Goal: Task Accomplishment & Management: Use online tool/utility

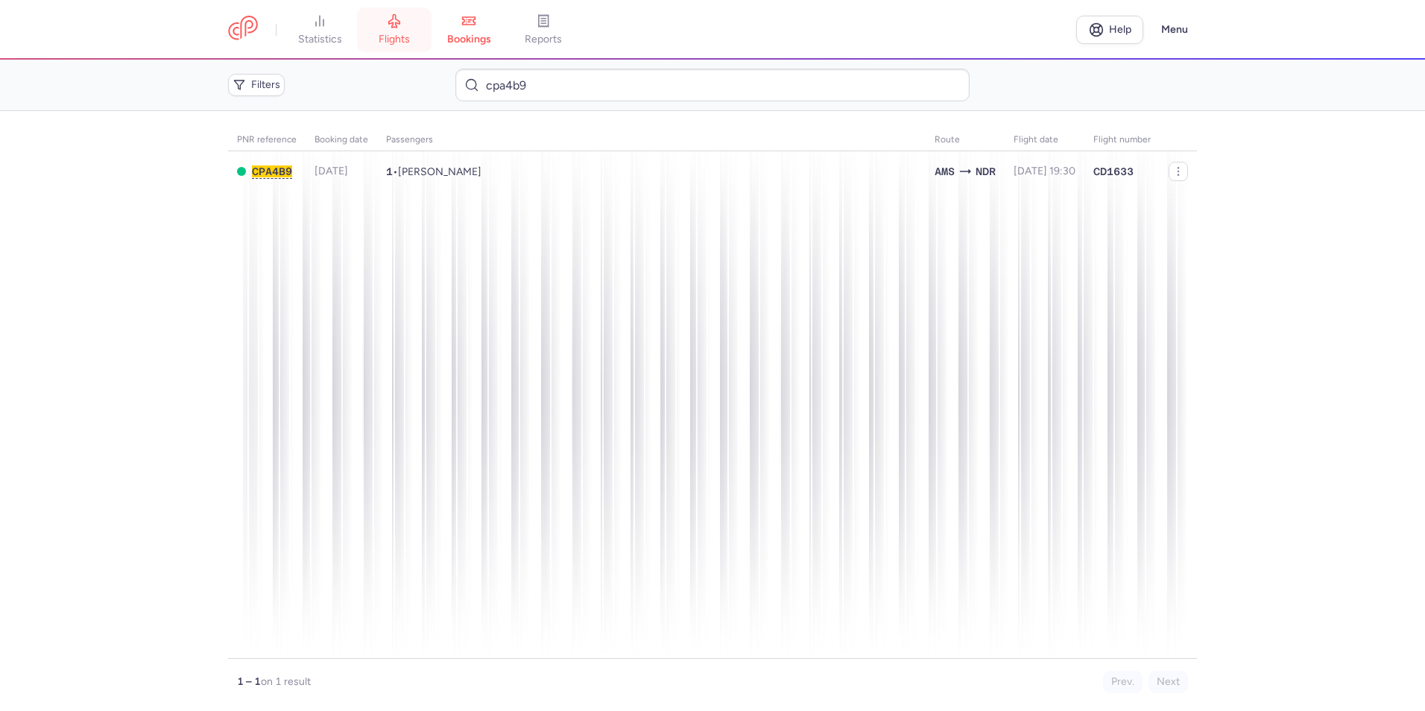
drag, startPoint x: 0, startPoint y: 0, endPoint x: 399, endPoint y: 27, distance: 399.7
click at [399, 27] on icon at bounding box center [394, 21] width 11 height 13
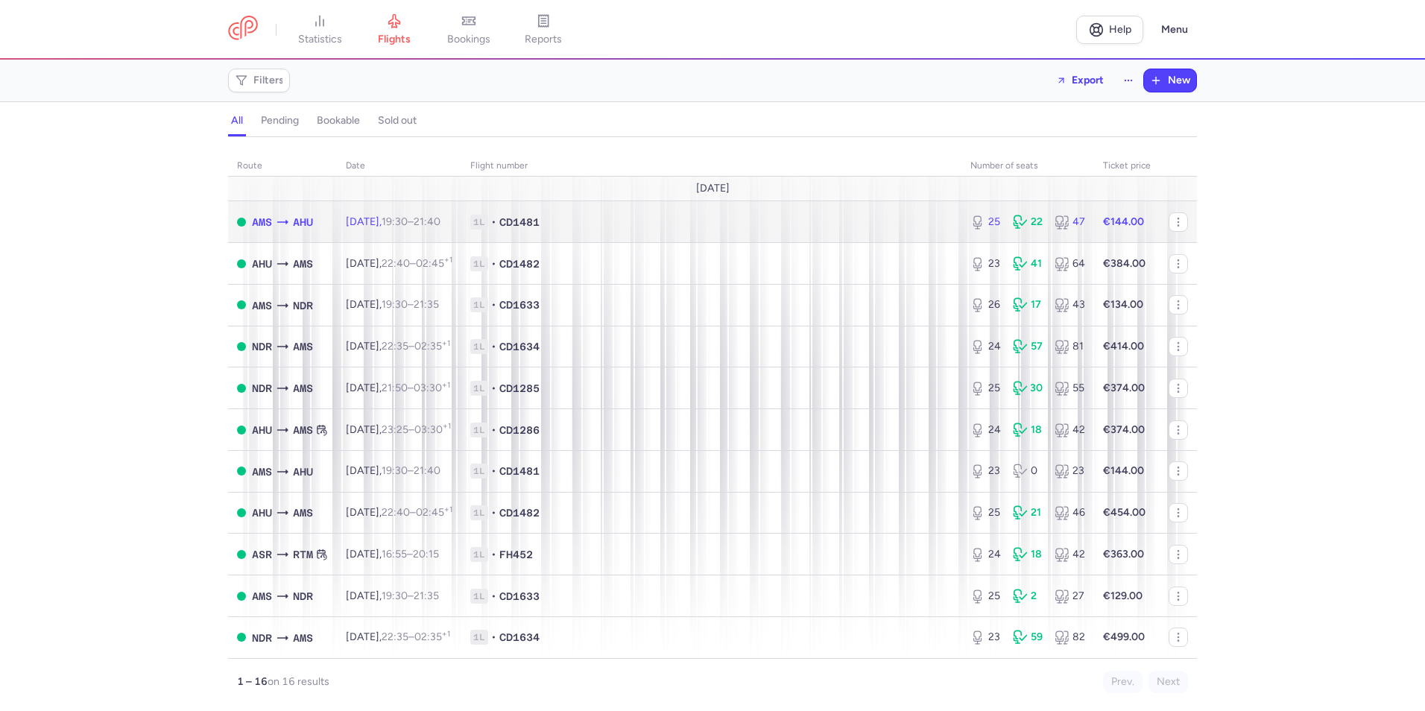
click at [763, 215] on span "1L • CD1481" at bounding box center [711, 222] width 482 height 15
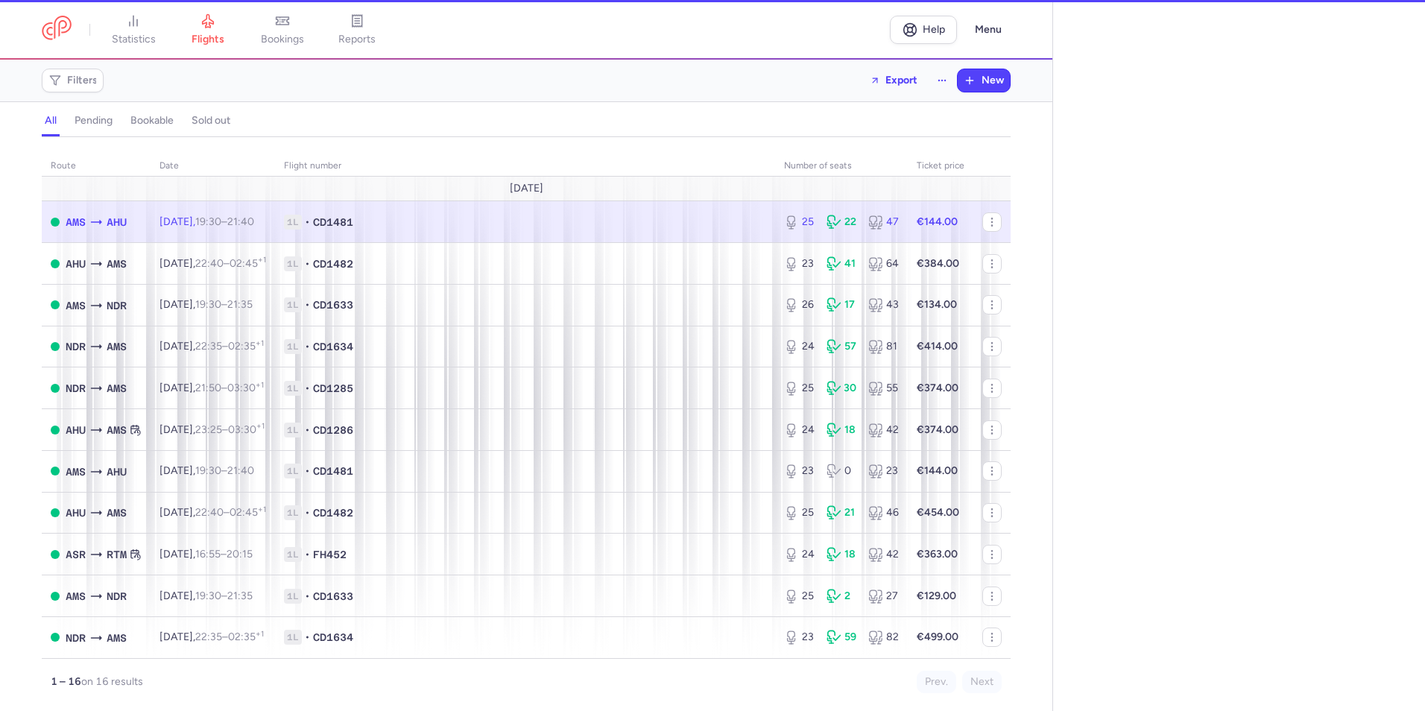
select select "hours"
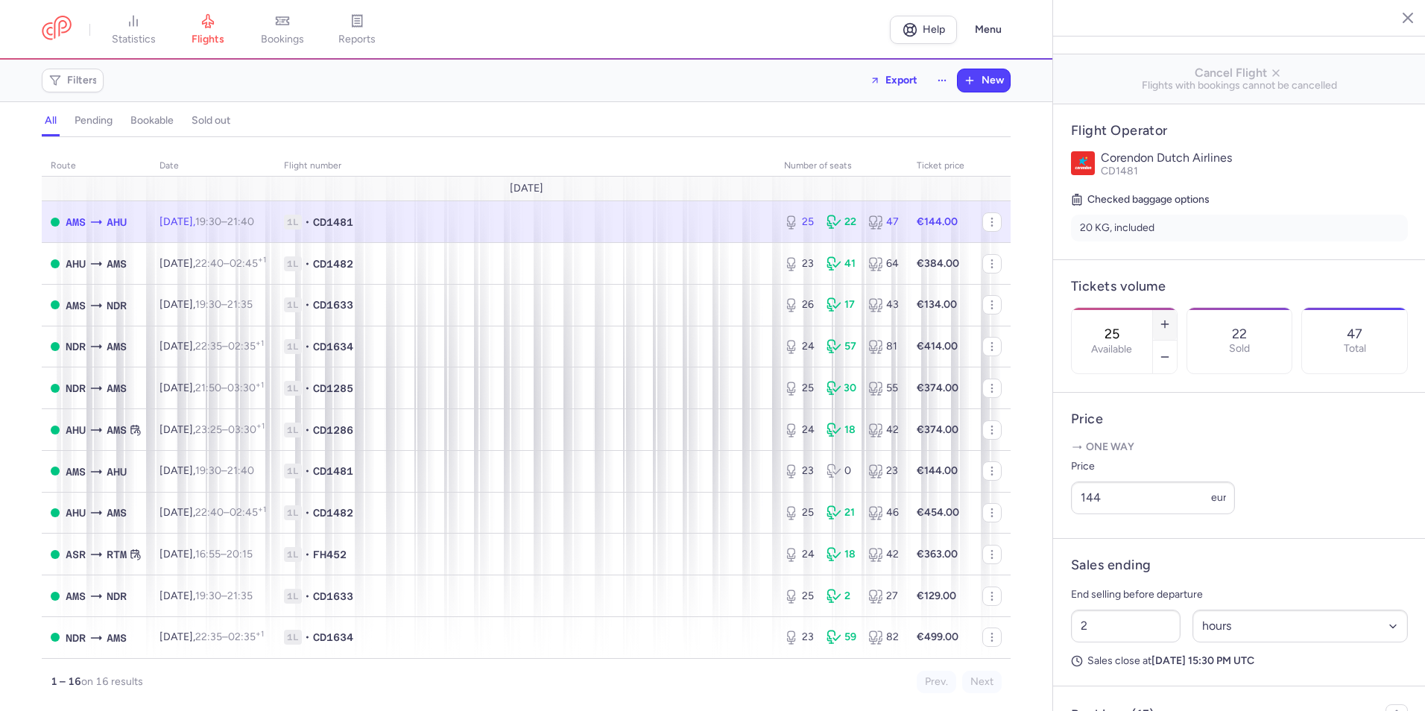
scroll to position [224, 0]
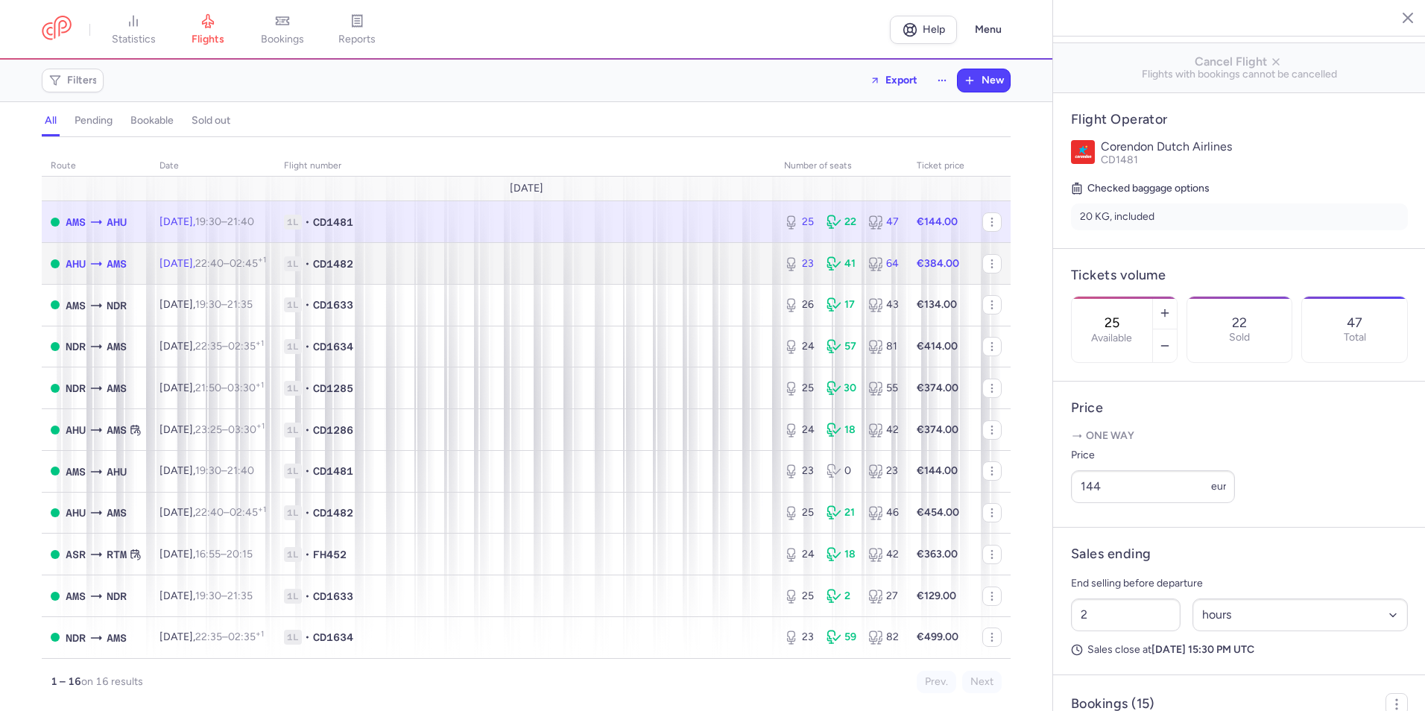
click at [814, 268] on div "23 41 64" at bounding box center [841, 263] width 127 height 27
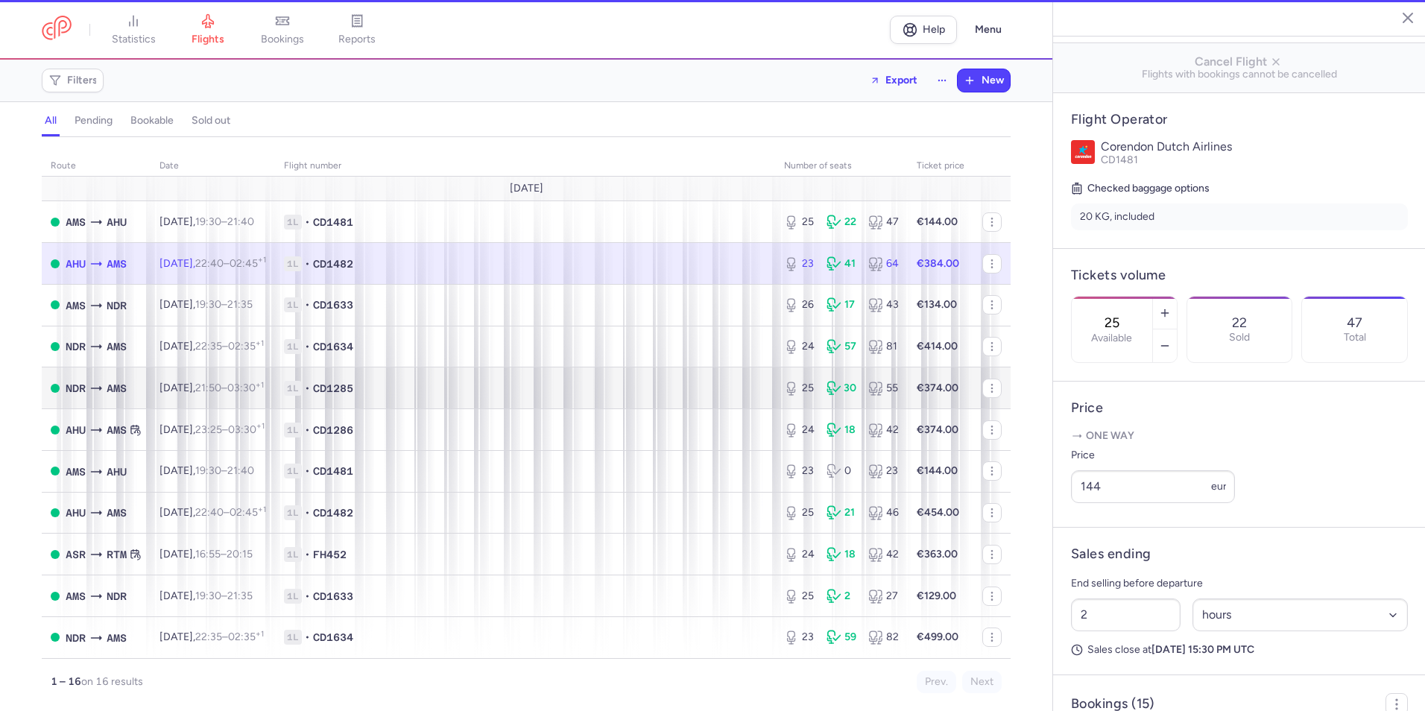
type input "23"
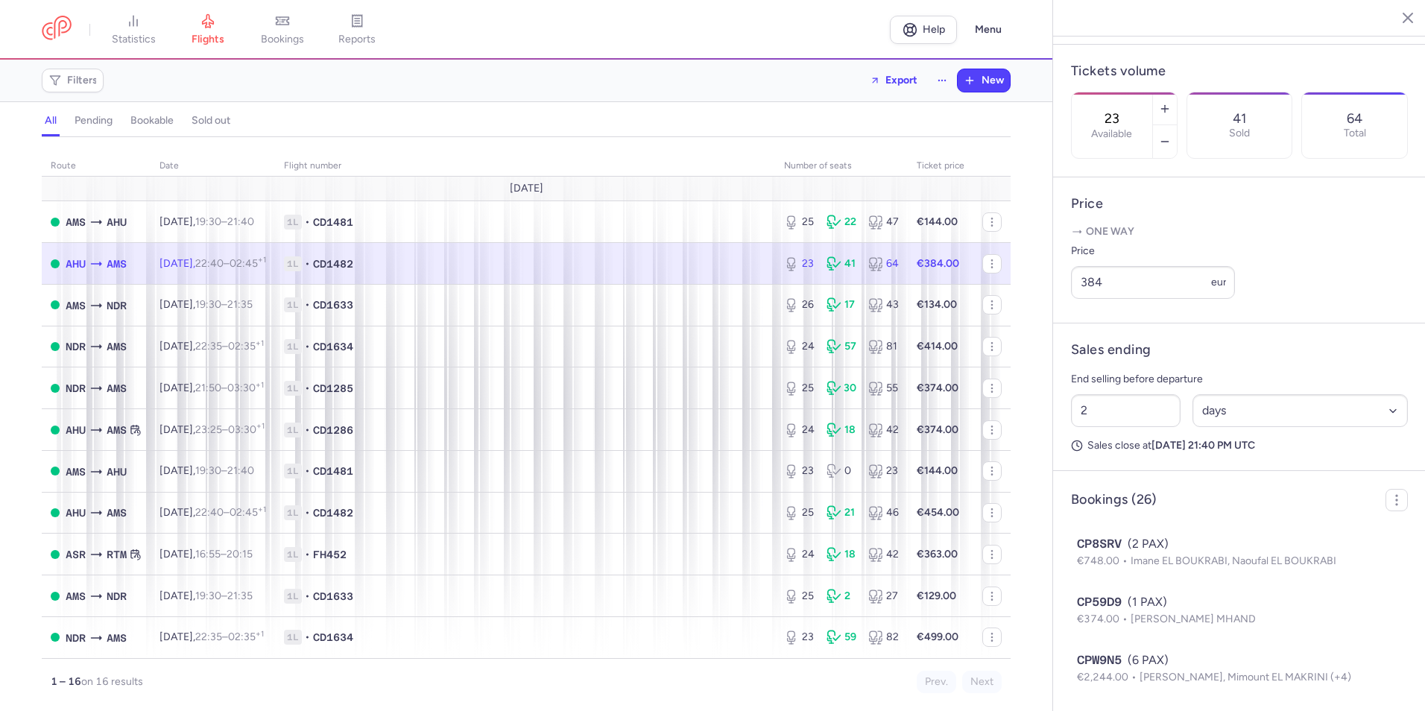
scroll to position [447, 0]
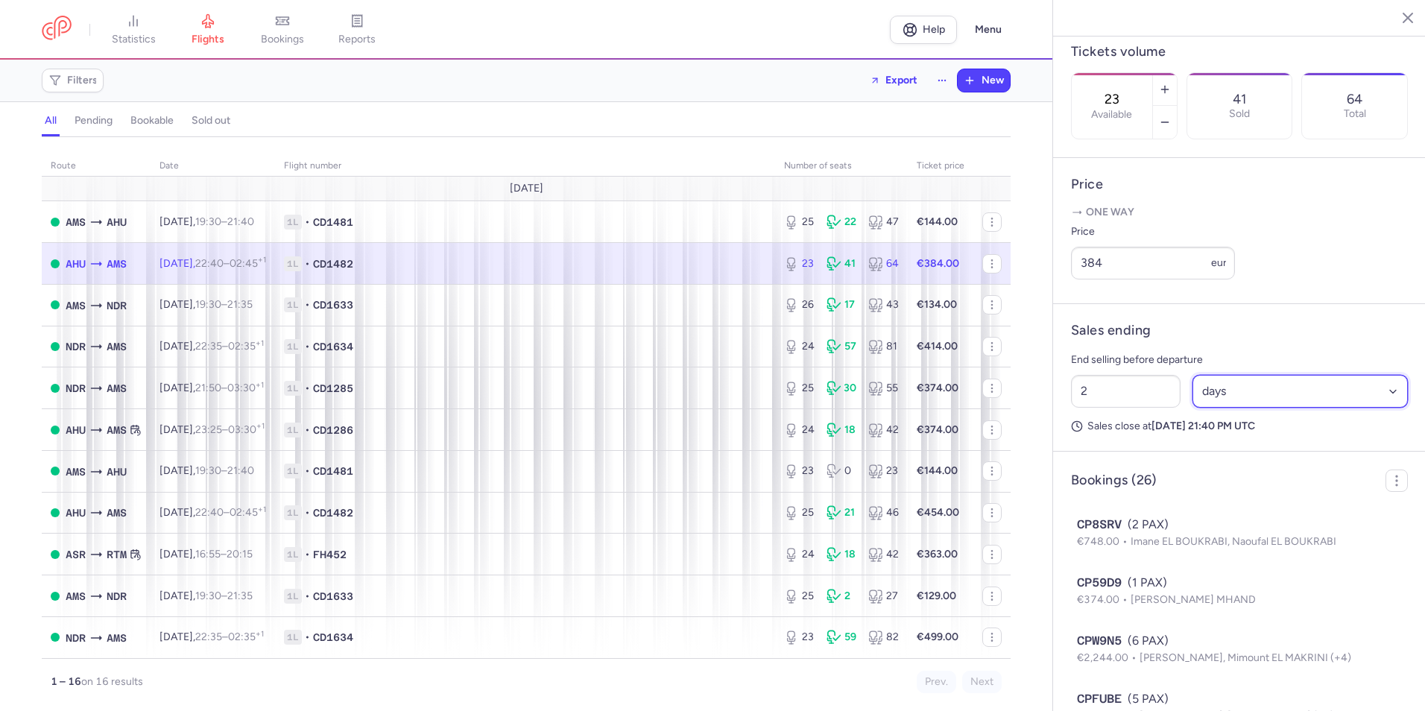
click at [1247, 408] on select "Select an option hours days" at bounding box center [1301, 391] width 216 height 33
select select "hours"
click at [1193, 408] on select "Select an option hours days" at bounding box center [1301, 391] width 216 height 33
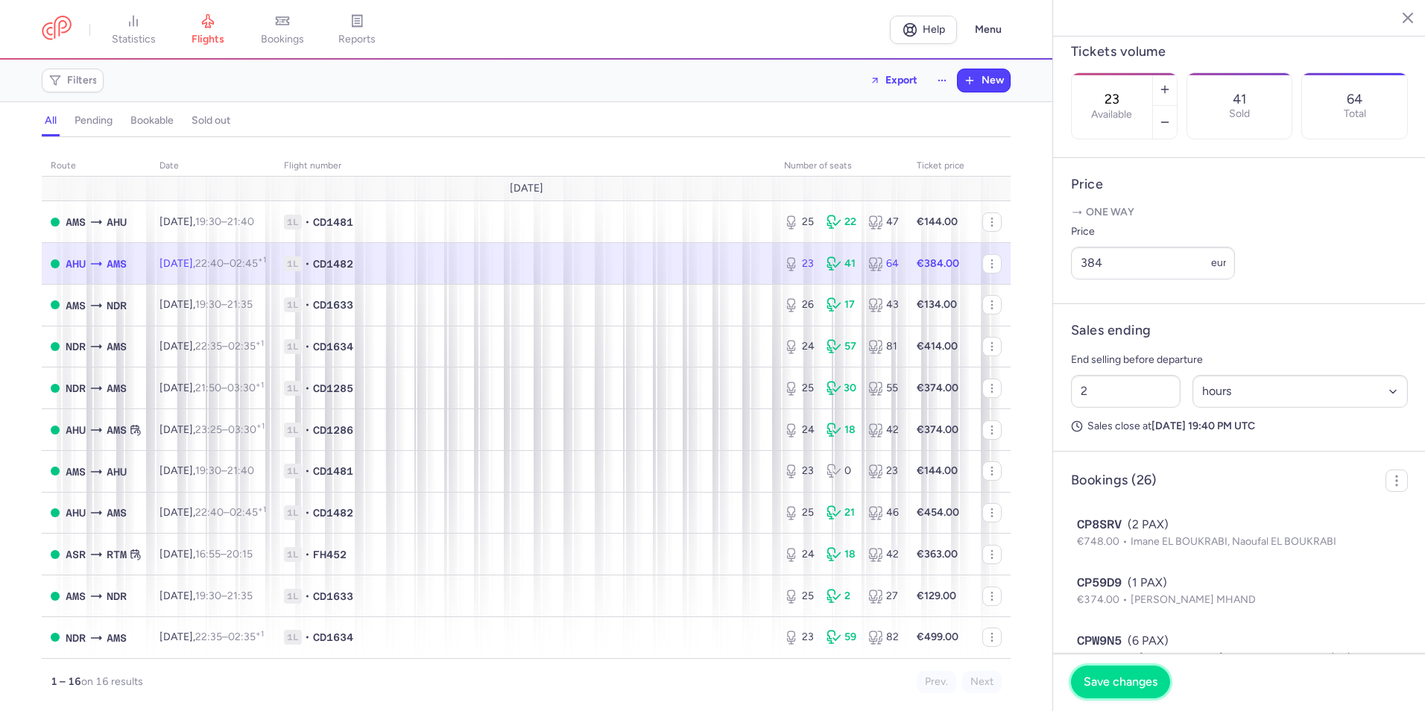
click at [1149, 675] on button "Save changes" at bounding box center [1120, 682] width 99 height 33
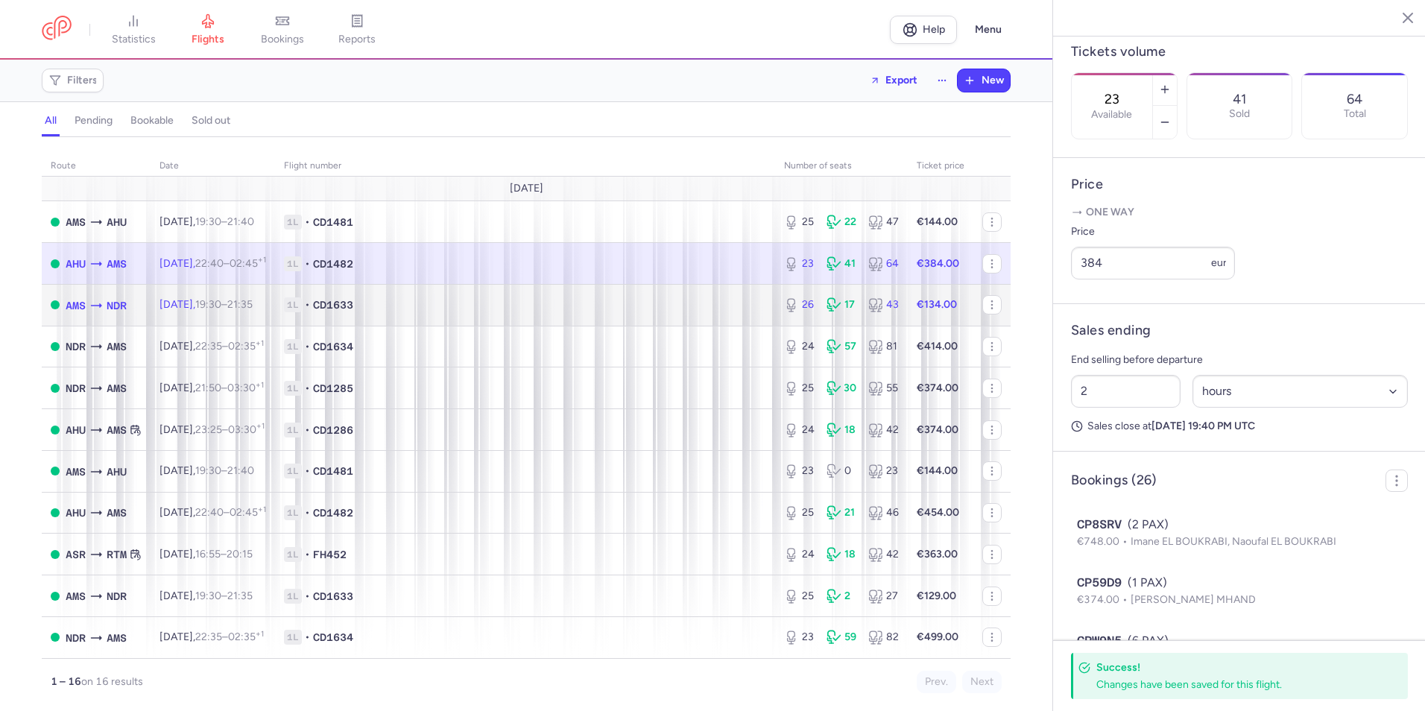
click at [854, 307] on div "26 17 43" at bounding box center [841, 304] width 127 height 27
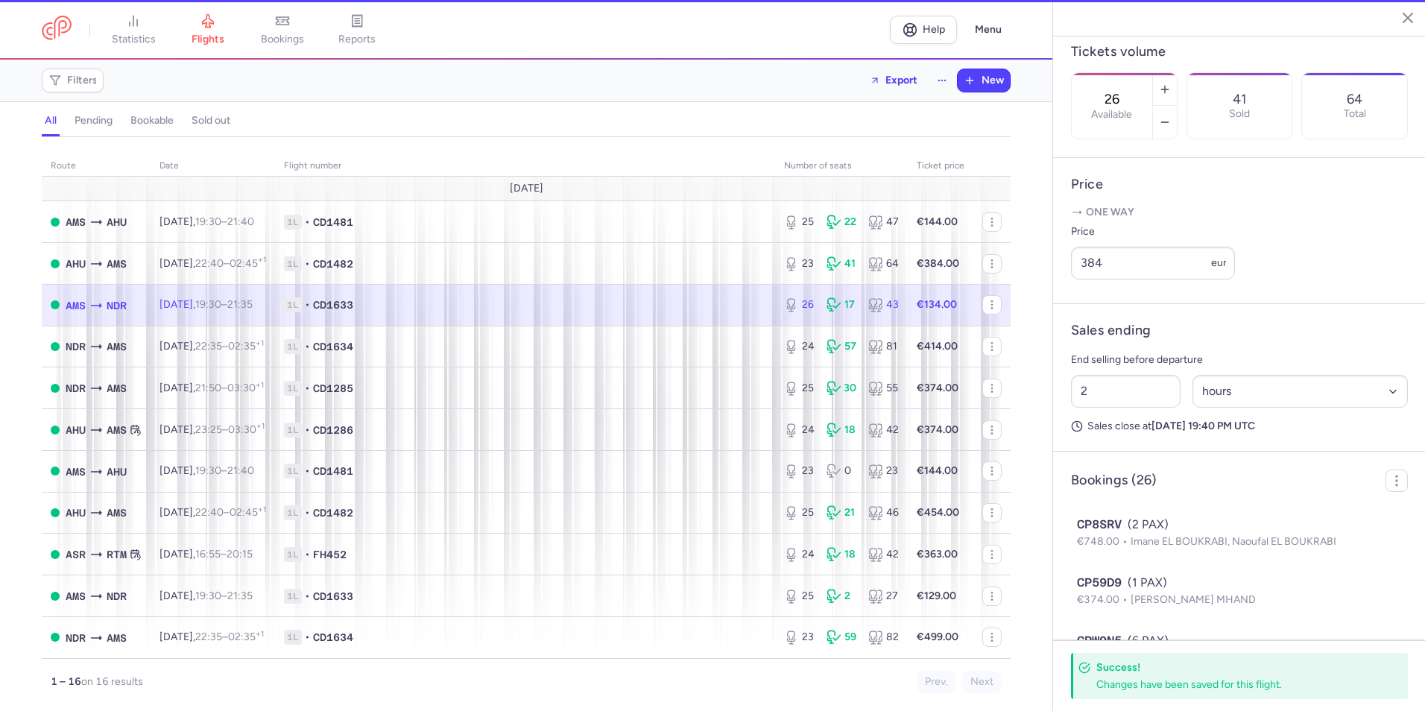
scroll to position [431, 0]
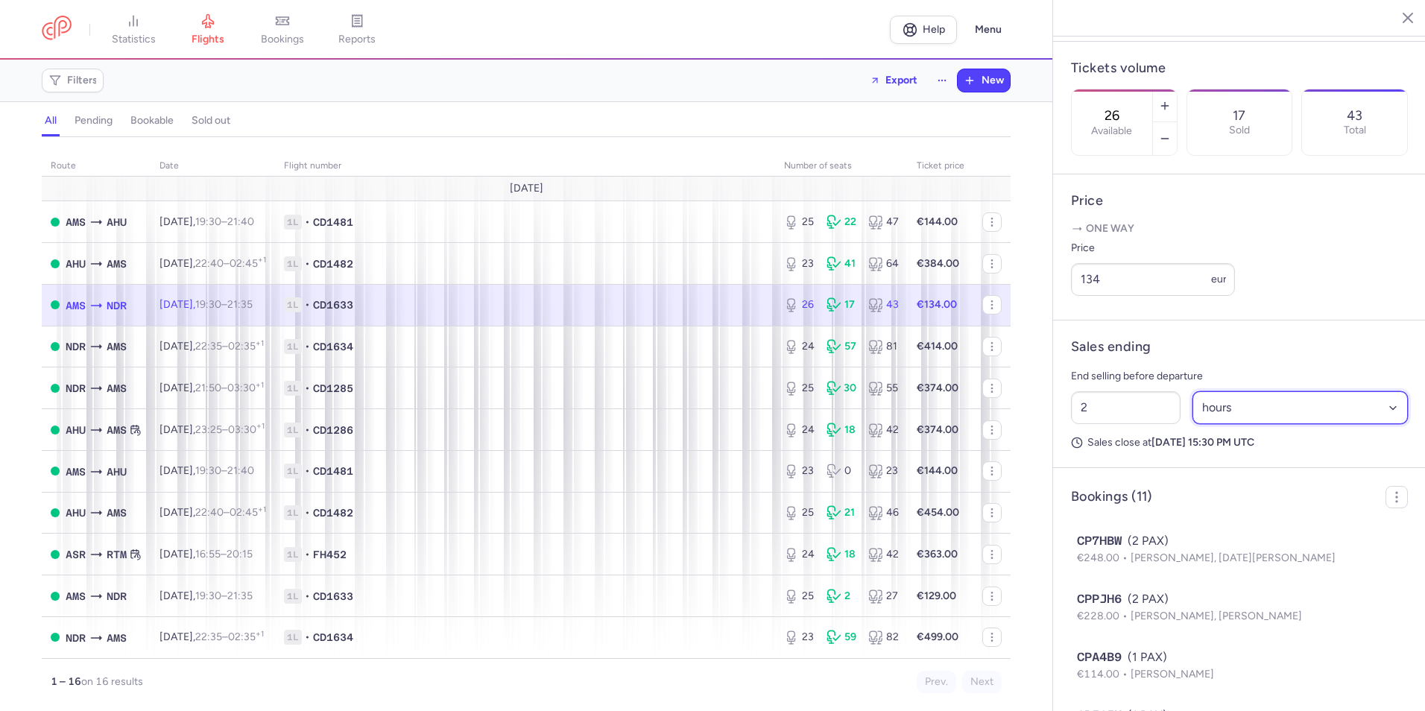
click at [1225, 424] on select "Select an option hours days" at bounding box center [1301, 407] width 216 height 33
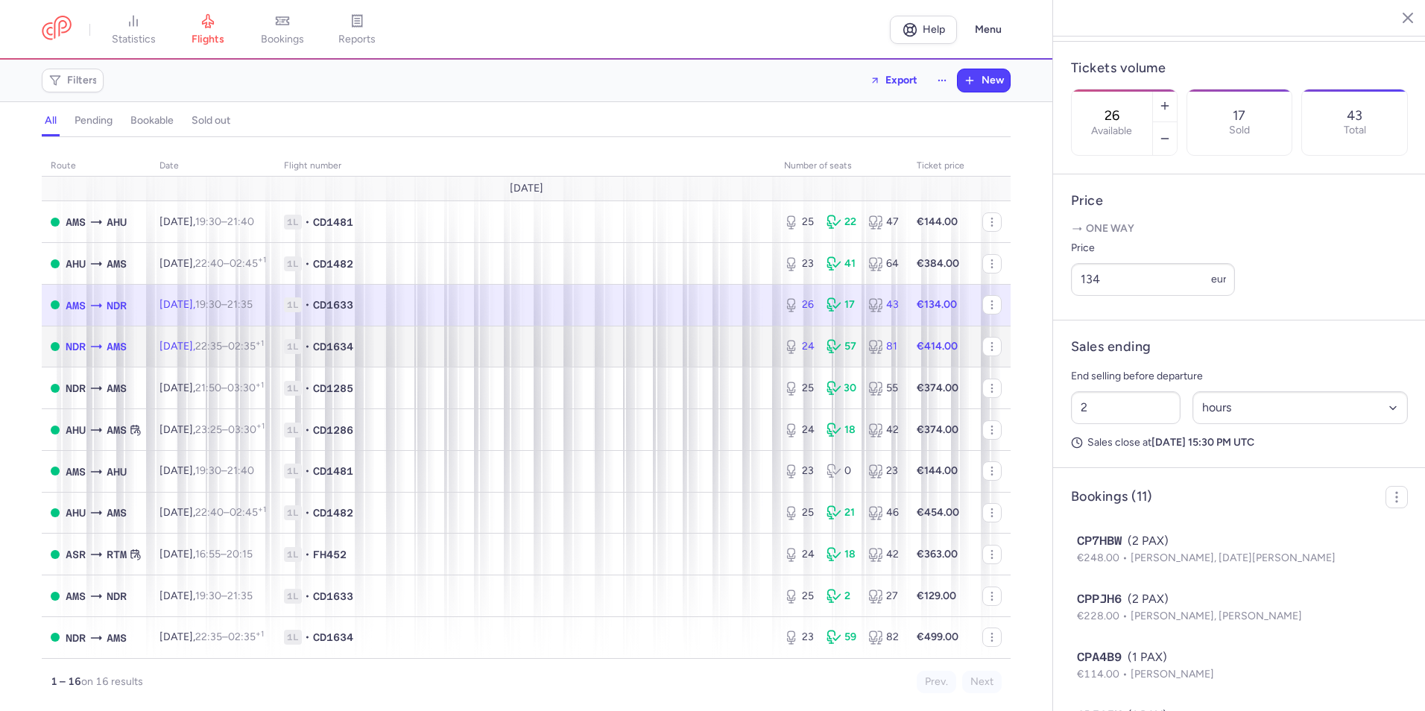
click at [846, 349] on div "57" at bounding box center [842, 346] width 31 height 15
type input "24"
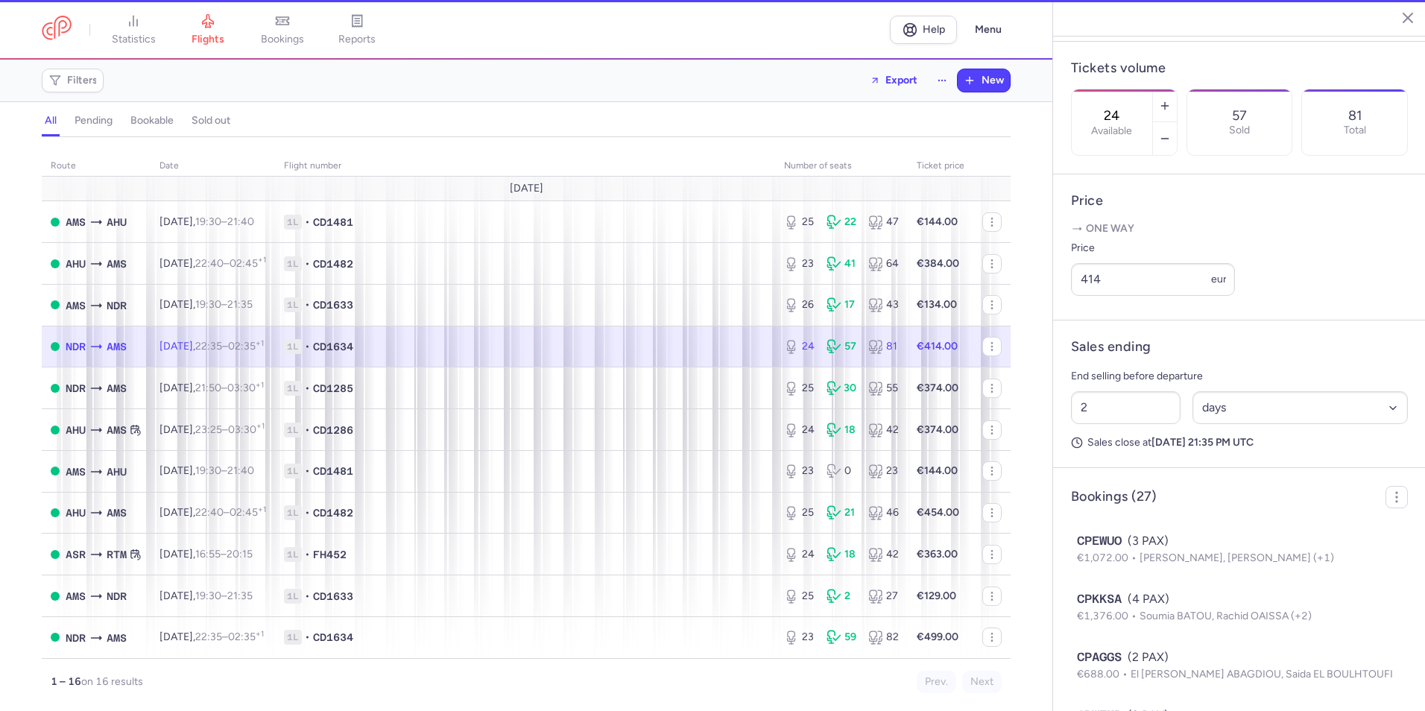
scroll to position [447, 0]
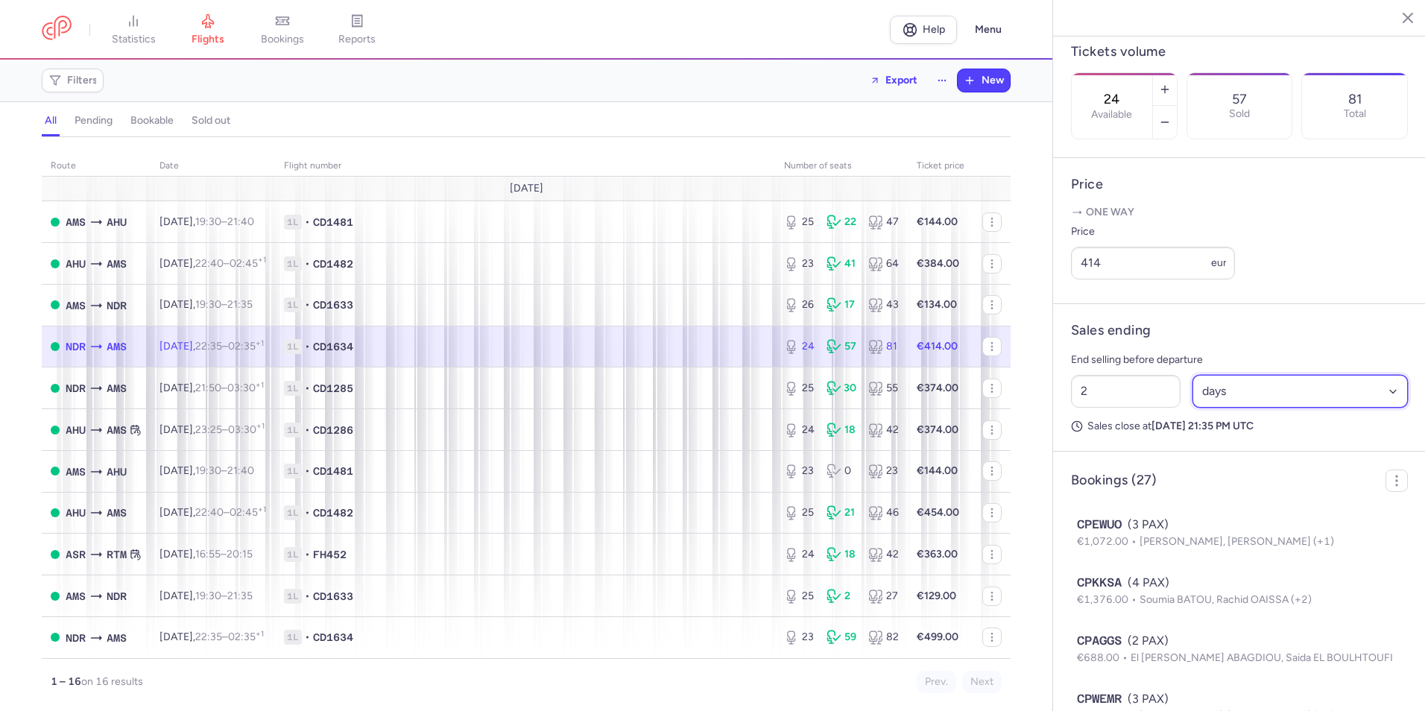
click at [1303, 408] on select "Select an option hours days" at bounding box center [1301, 391] width 216 height 33
click at [1193, 408] on select "Select an option hours days" at bounding box center [1301, 391] width 216 height 33
click at [1267, 408] on select "Select an option hours days" at bounding box center [1301, 391] width 216 height 33
select select "hours"
click at [1193, 408] on select "Select an option hours days" at bounding box center [1301, 391] width 216 height 33
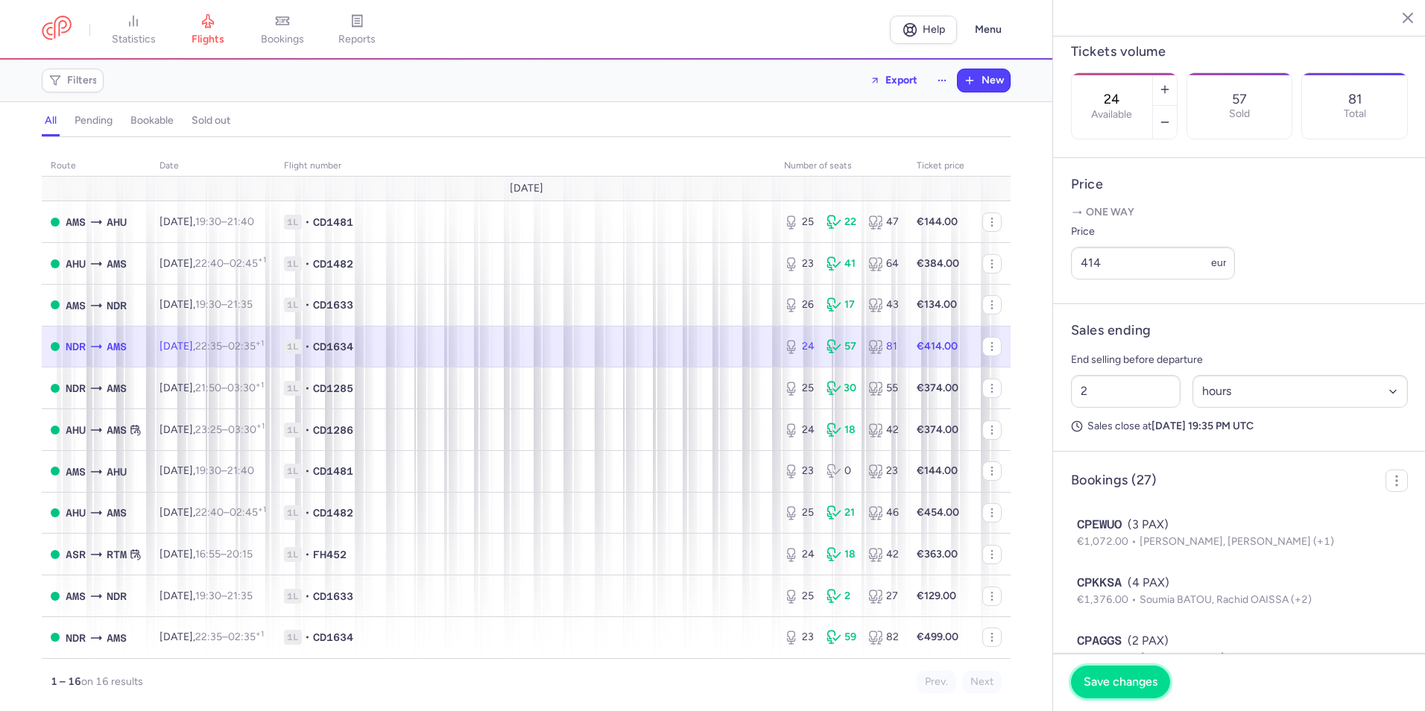
click at [1123, 679] on span "Save changes" at bounding box center [1121, 681] width 74 height 13
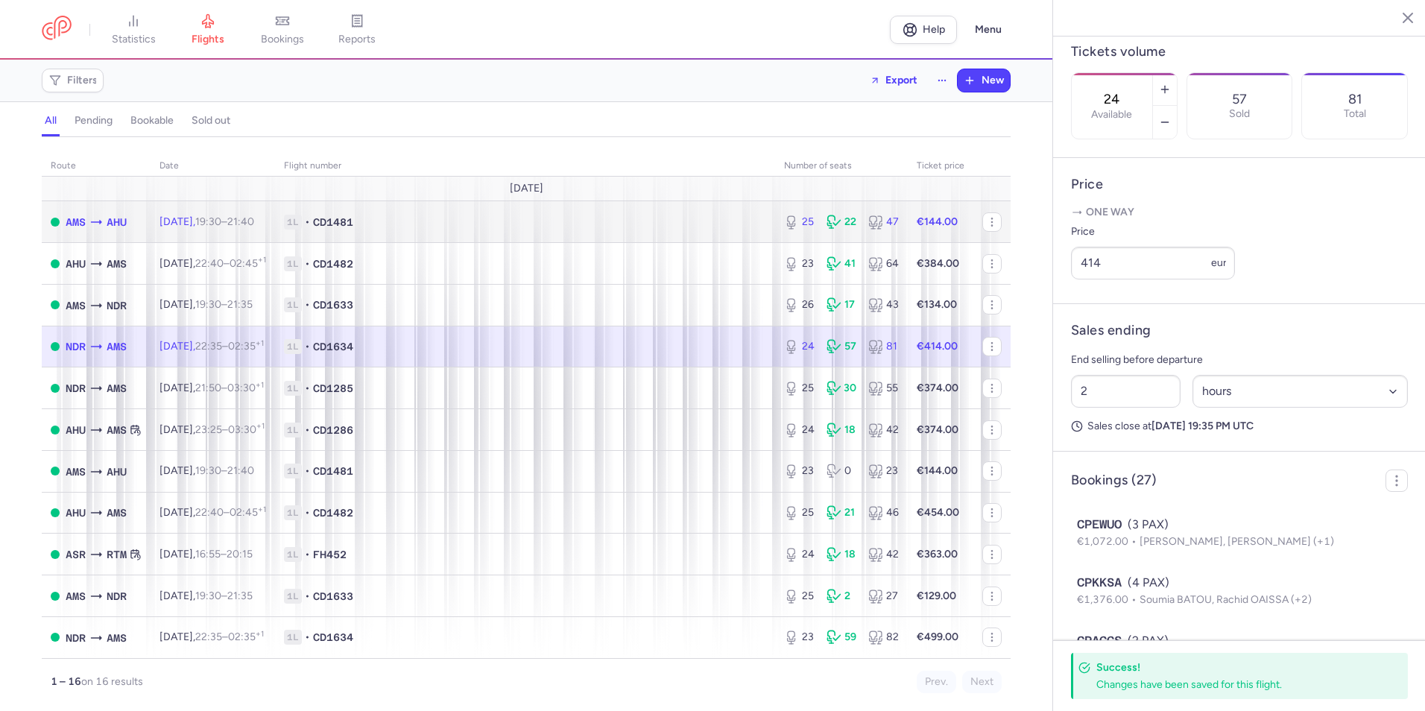
click at [792, 228] on div "25" at bounding box center [799, 222] width 31 height 15
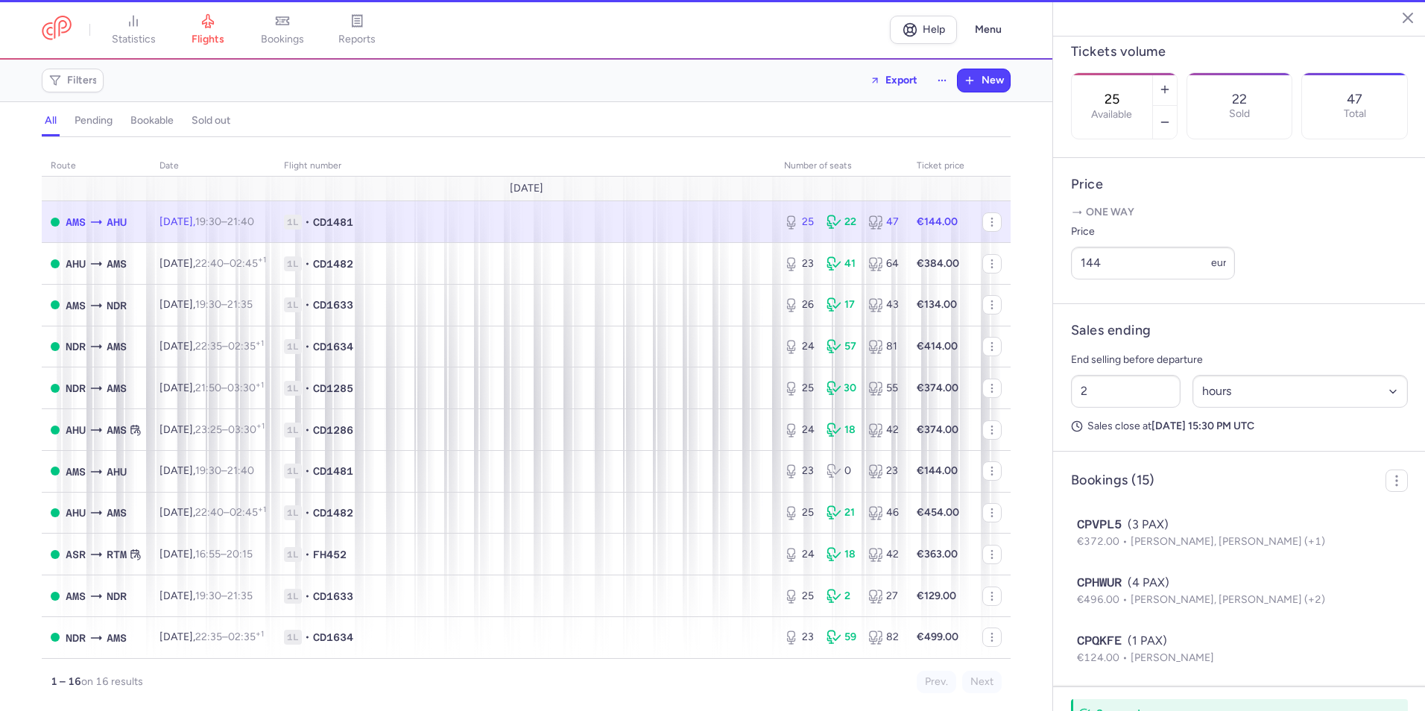
scroll to position [431, 0]
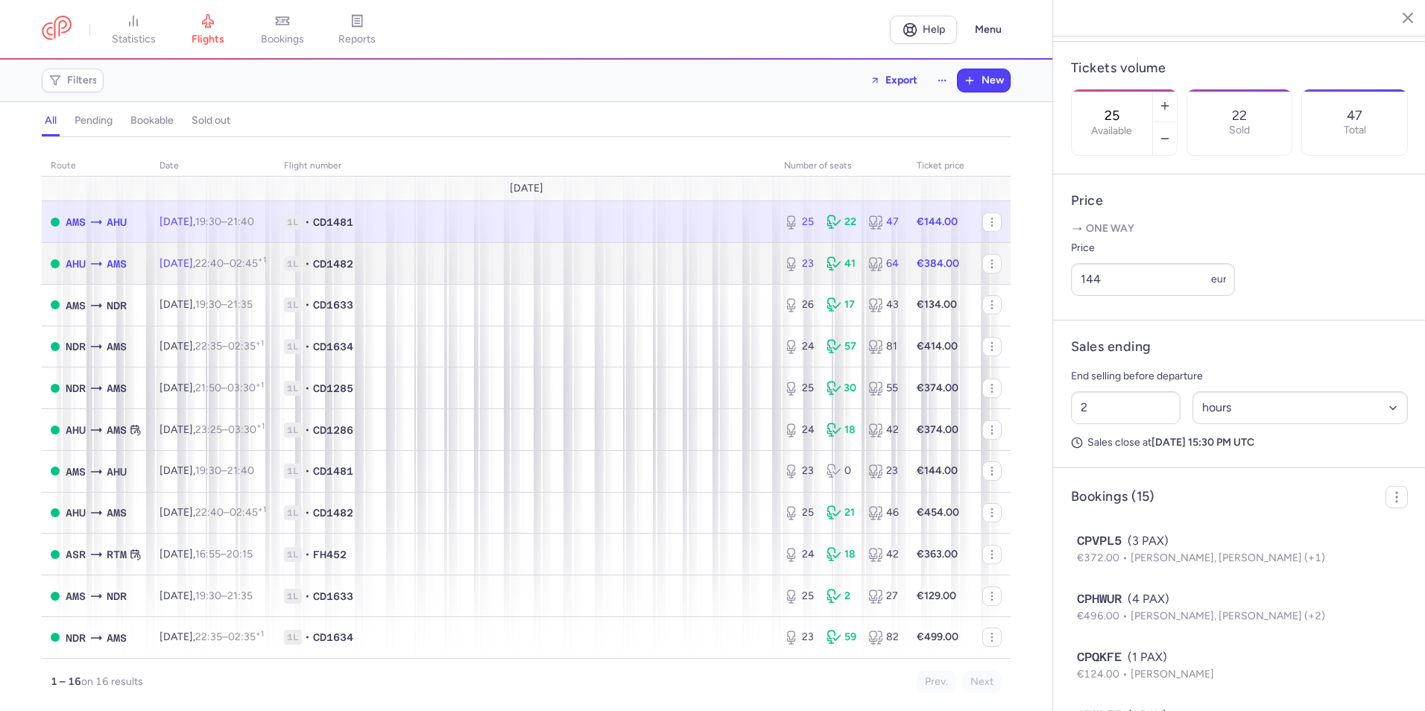
click at [804, 260] on div "23" at bounding box center [799, 263] width 31 height 15
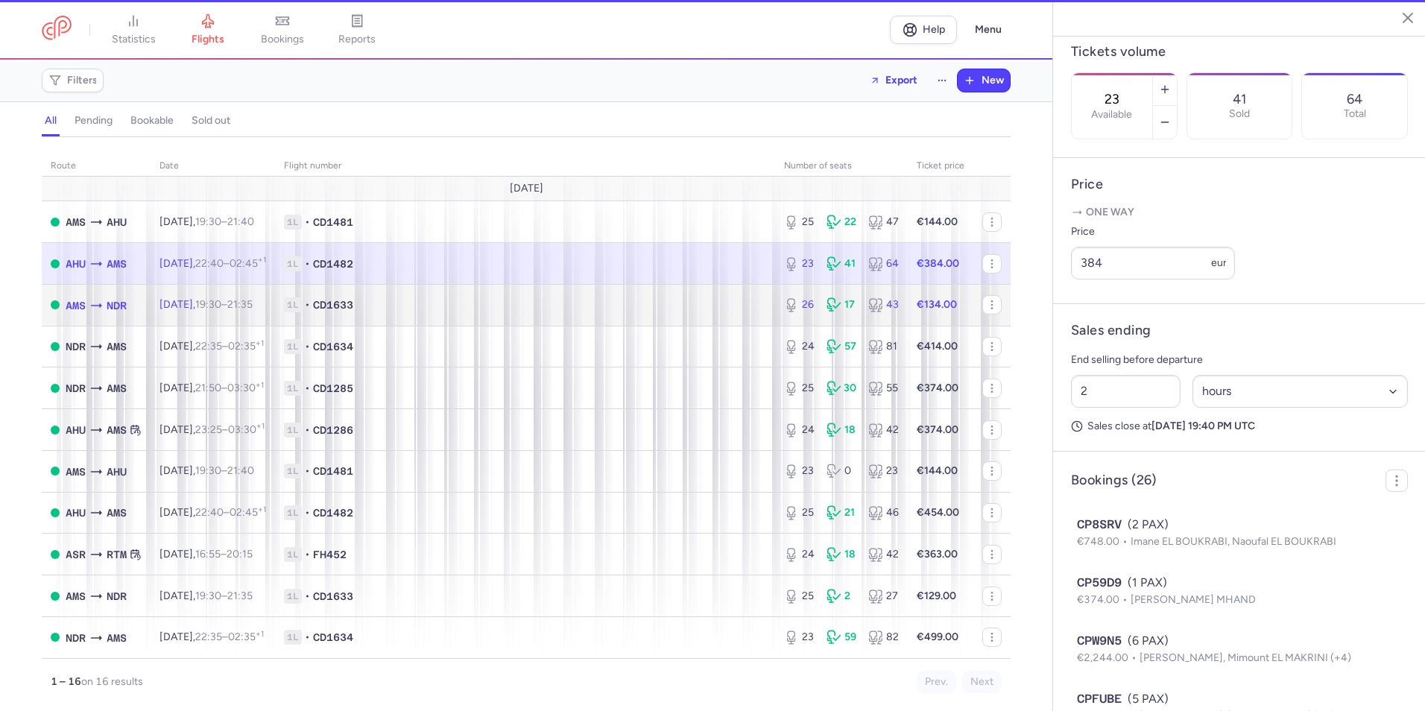
click at [791, 290] on td "26 17 43" at bounding box center [841, 305] width 133 height 42
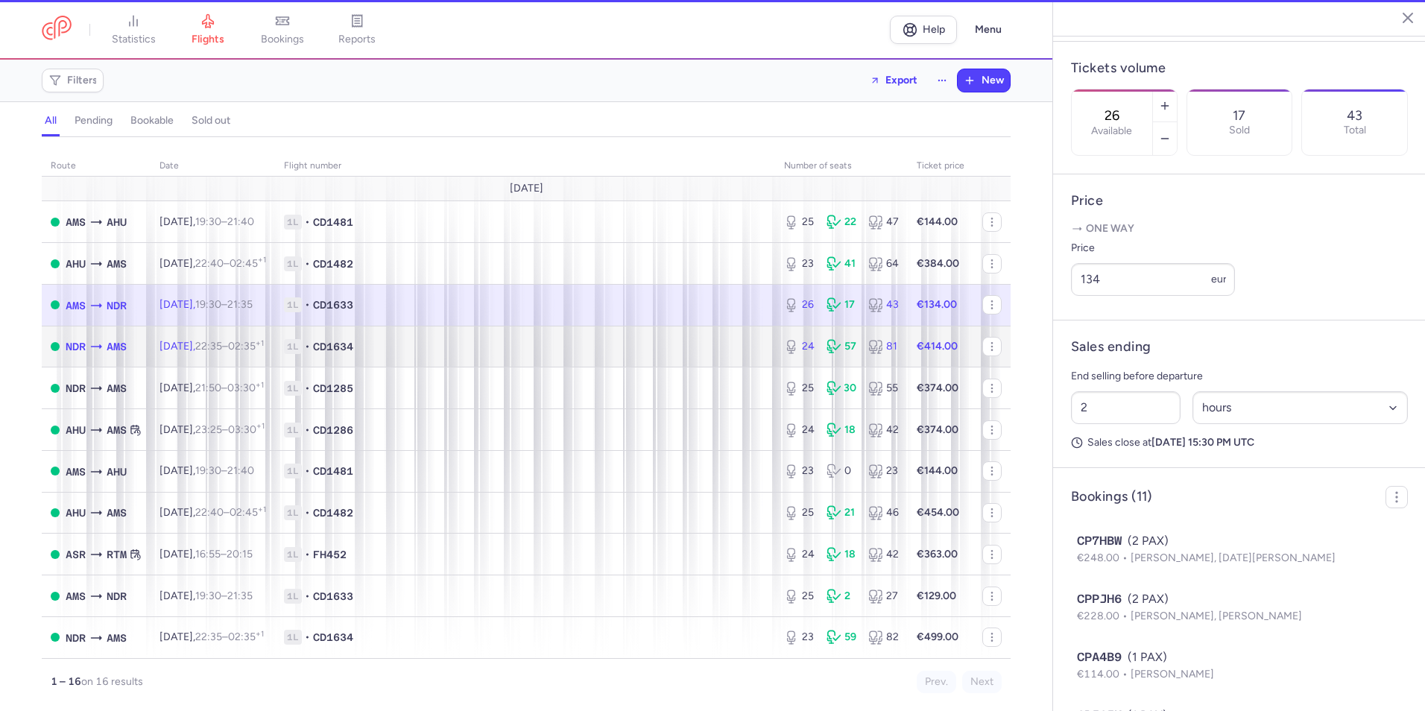
click at [779, 335] on div "24 57 81" at bounding box center [841, 346] width 127 height 27
type input "24"
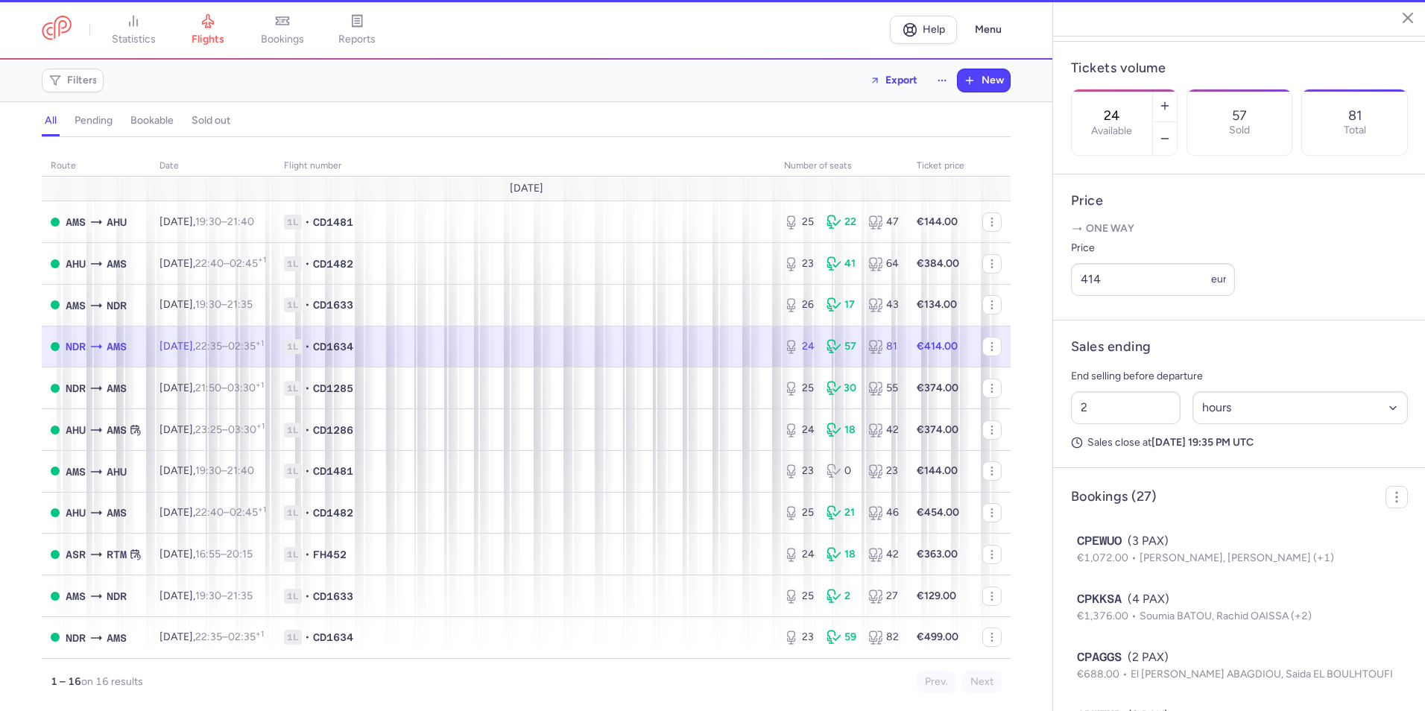
scroll to position [447, 0]
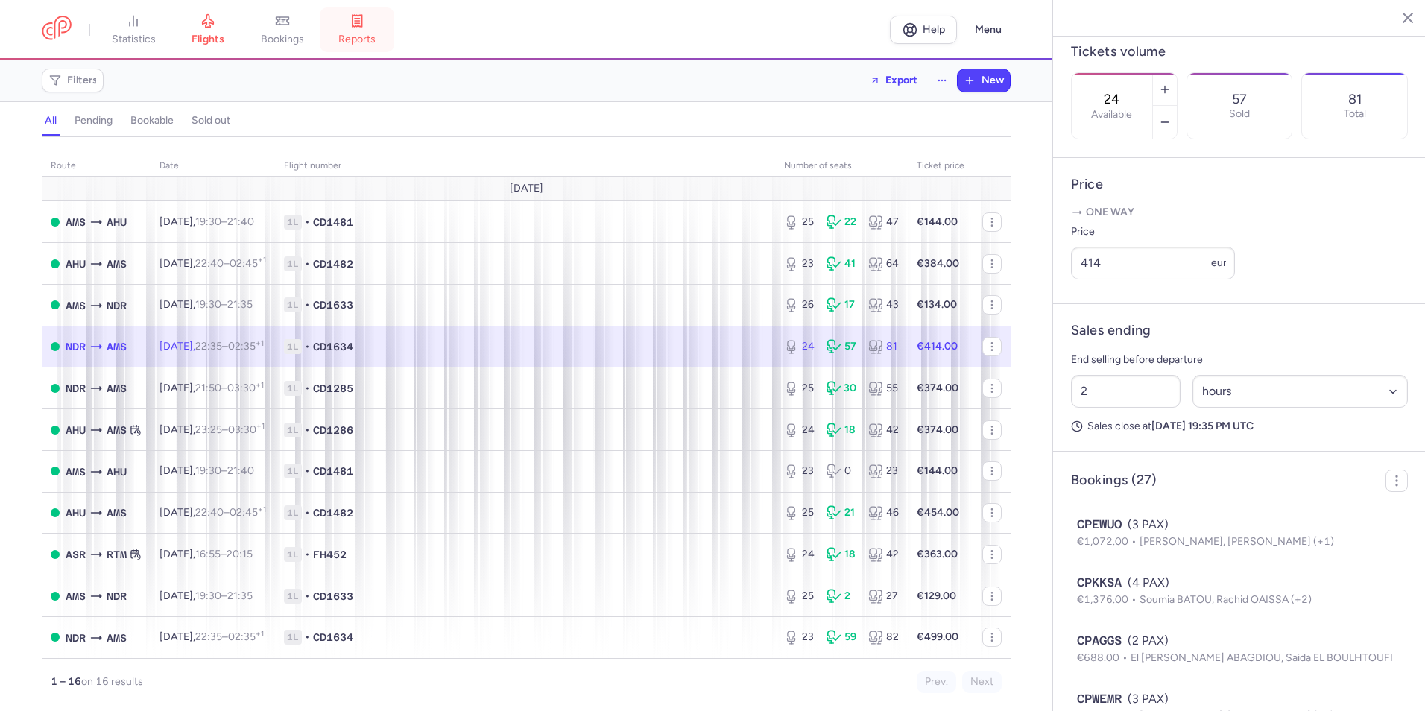
click at [373, 42] on span "reports" at bounding box center [356, 39] width 37 height 13
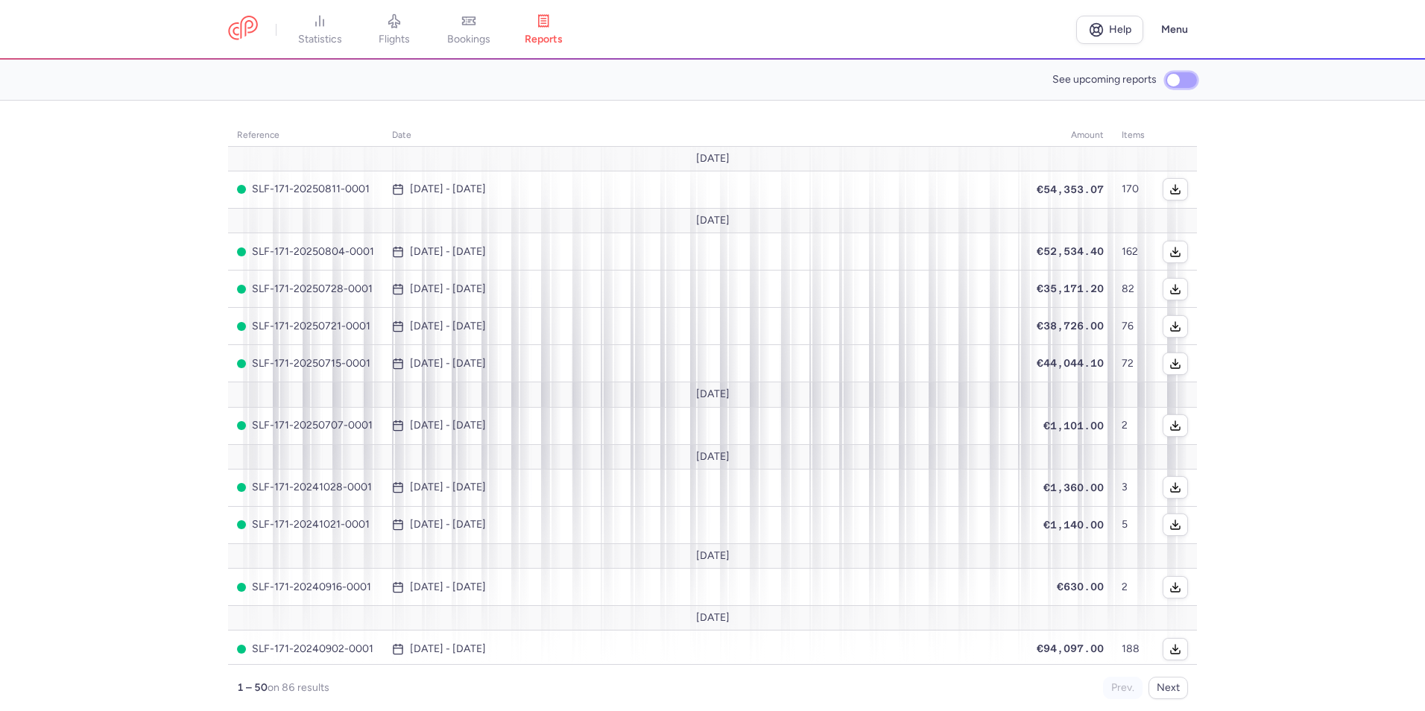
click at [1185, 79] on input "See upcoming reports" at bounding box center [1181, 80] width 31 height 16
checkbox input "true"
